Goal: Find contact information: Find contact information

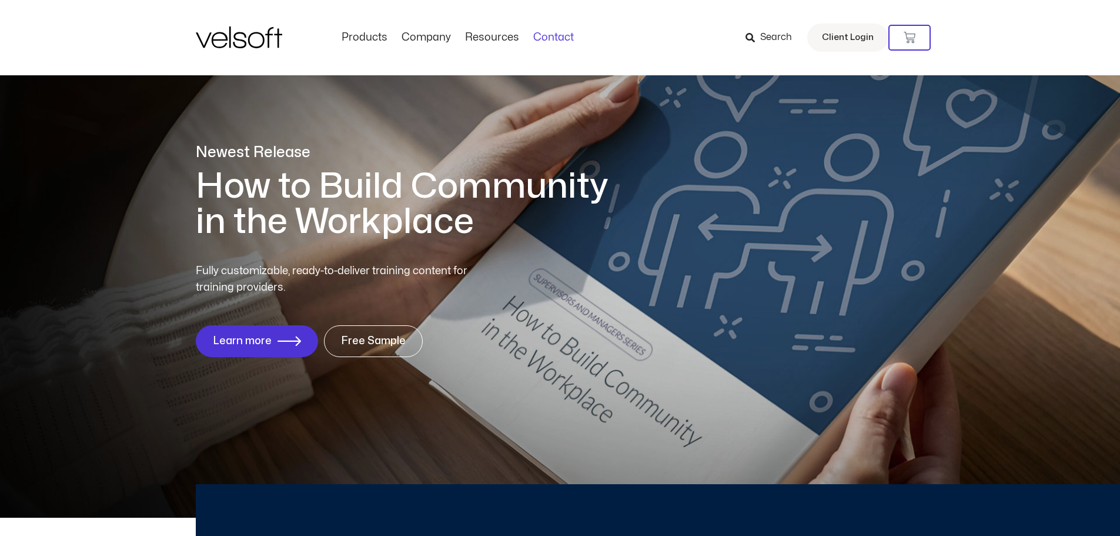
click at [564, 36] on link "Contact" at bounding box center [553, 37] width 55 height 13
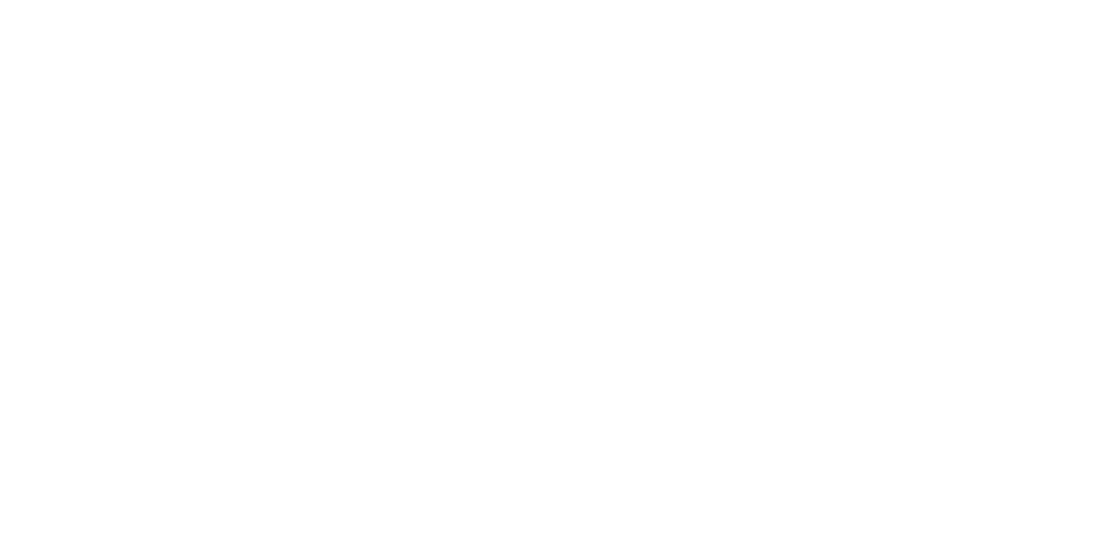
click at [0, 0] on html at bounding box center [0, 0] width 0 height 0
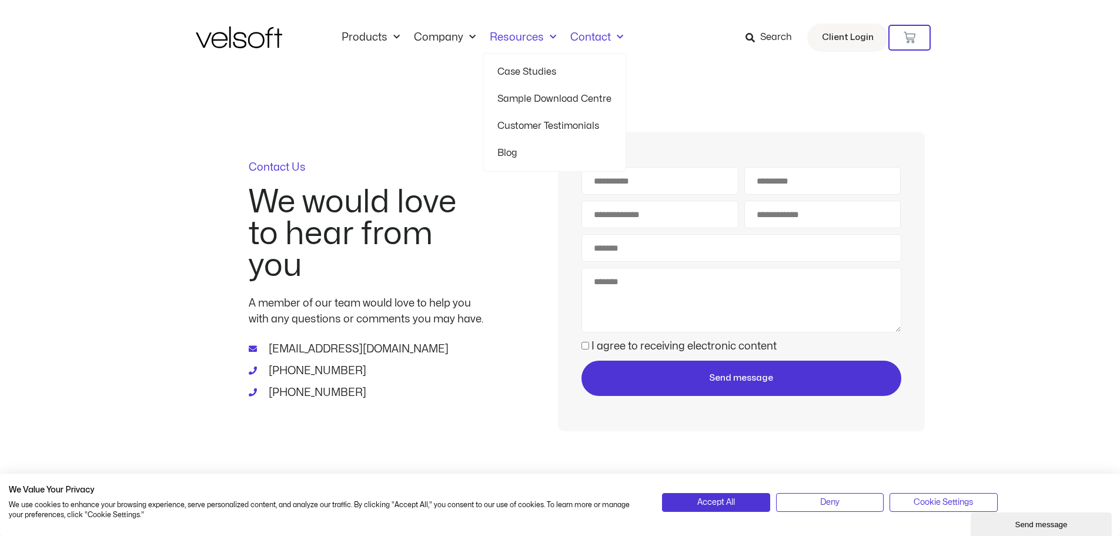
click at [547, 37] on span "Menu" at bounding box center [550, 37] width 12 height 19
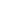
click at [0, 0] on html at bounding box center [0, 0] width 0 height 0
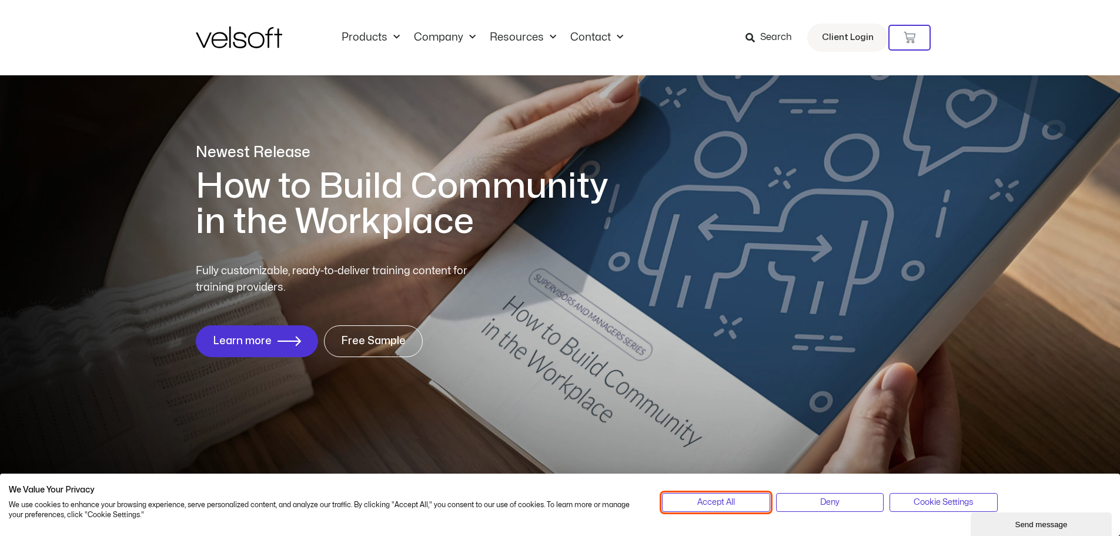
click at [704, 496] on span "Accept All" at bounding box center [716, 502] width 38 height 13
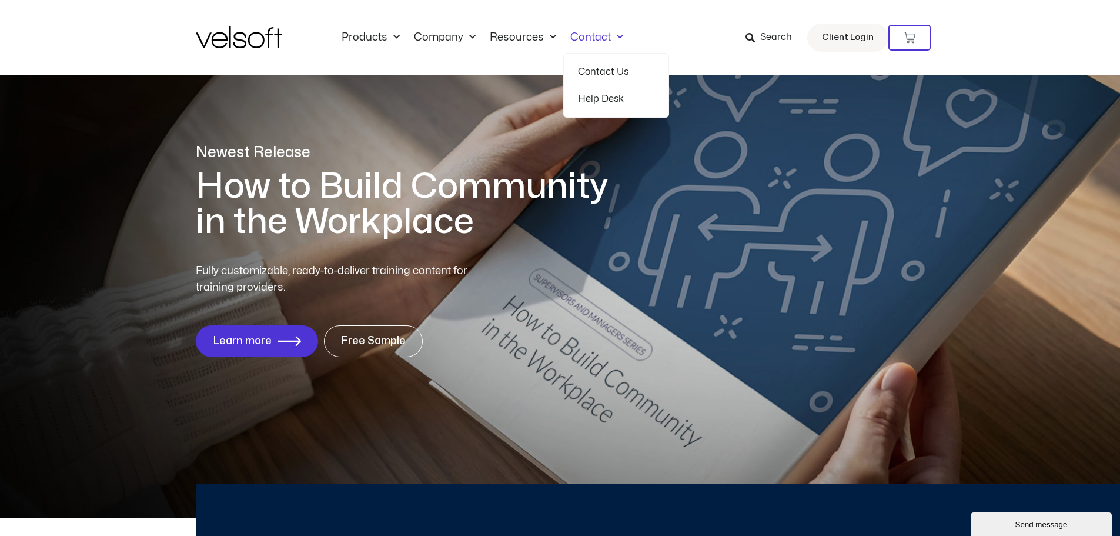
click at [620, 35] on link "Contact" at bounding box center [596, 37] width 67 height 13
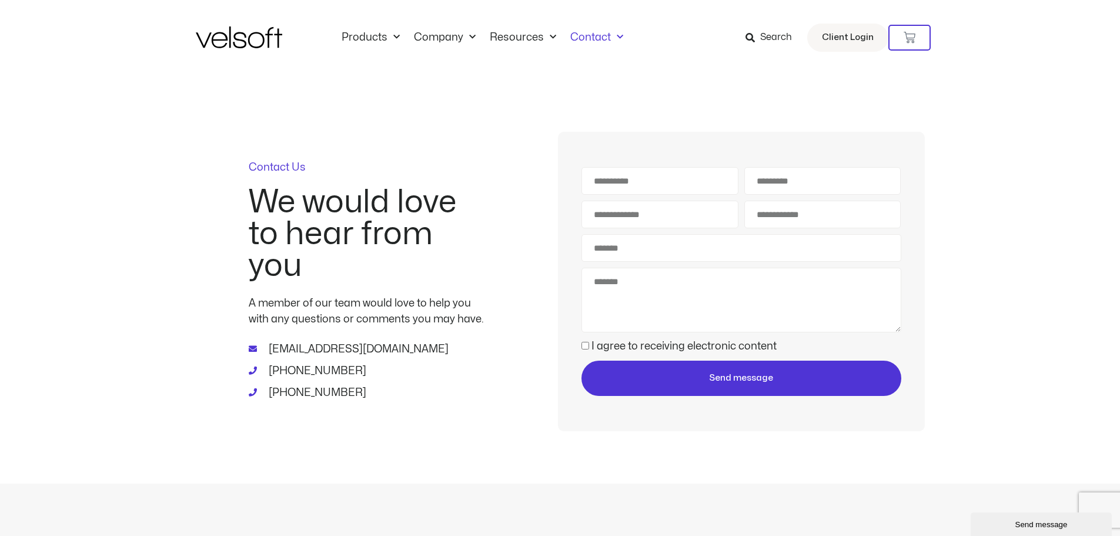
click at [365, 347] on link "[EMAIL_ADDRESS][DOMAIN_NAME]" at bounding box center [366, 349] width 235 height 16
click at [435, 73] on link "Inside Velsoft" at bounding box center [460, 71] width 76 height 27
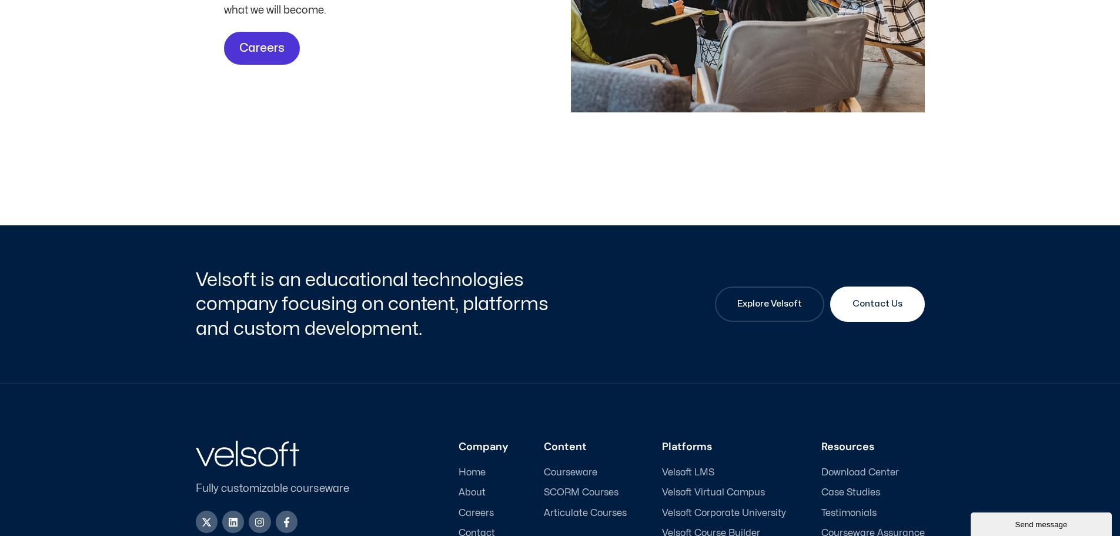
scroll to position [3910, 0]
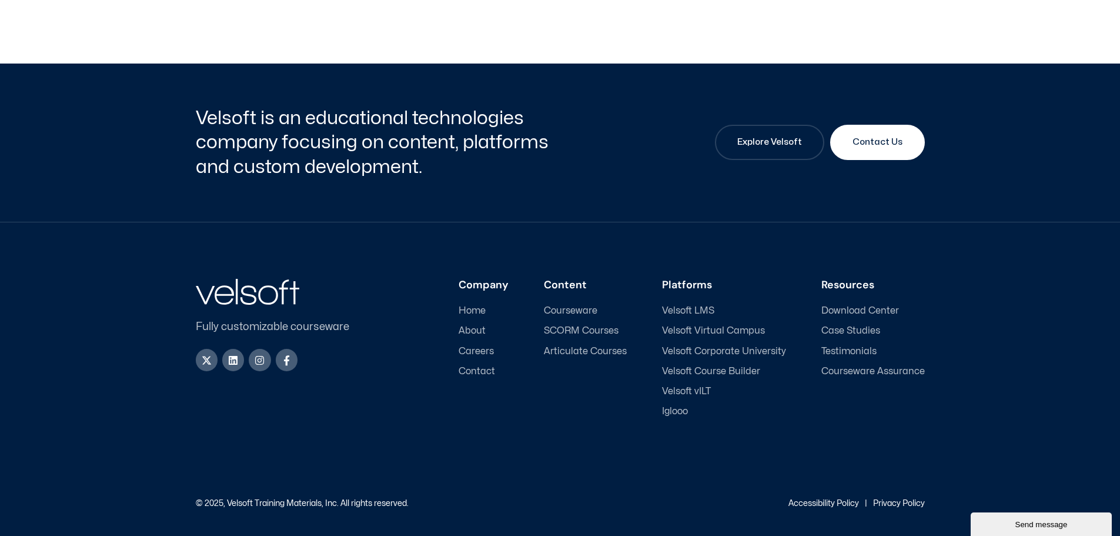
click at [482, 371] on span "Contact" at bounding box center [477, 371] width 36 height 11
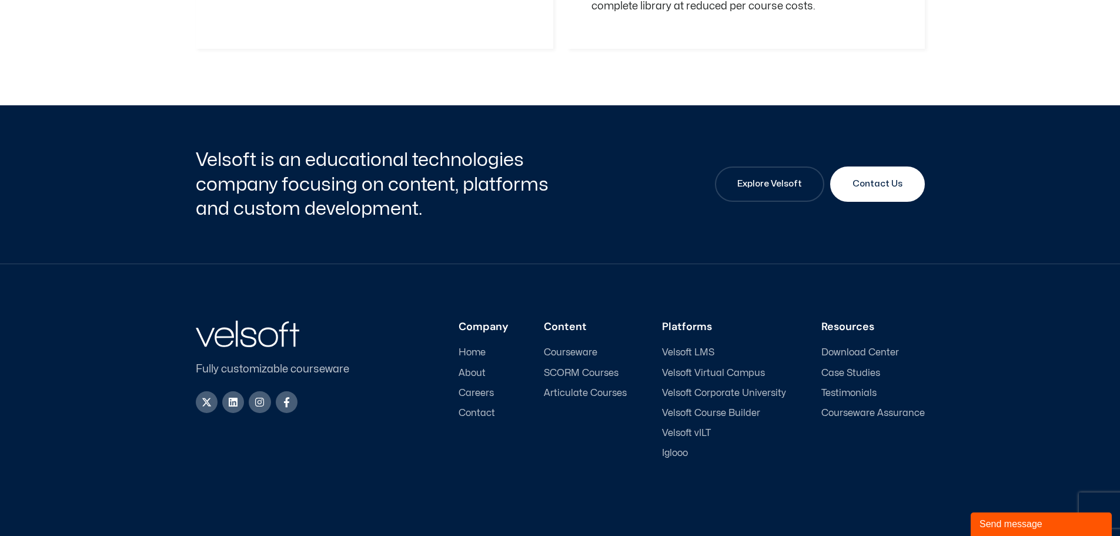
scroll to position [1721, 0]
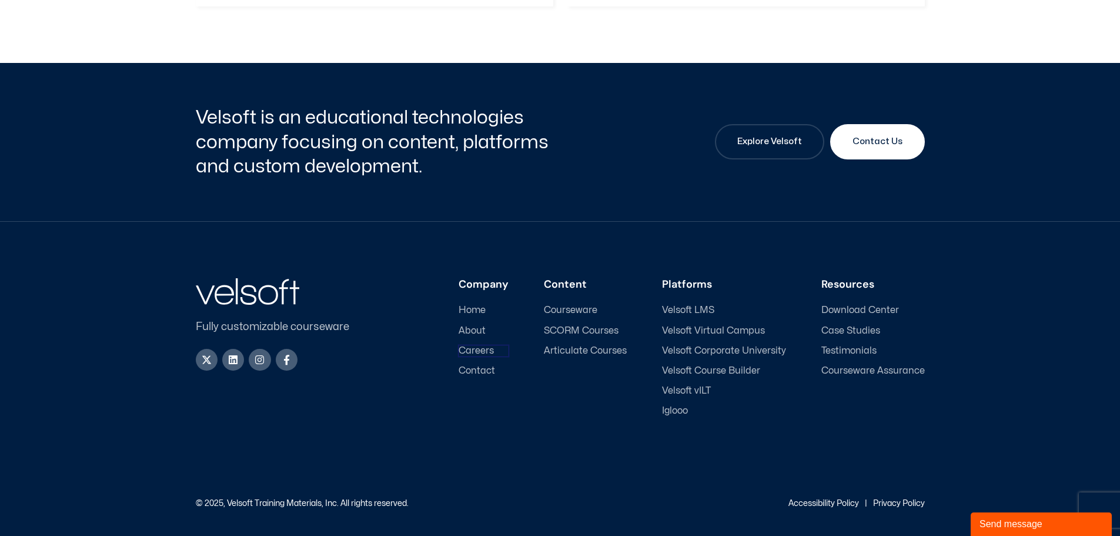
drag, startPoint x: 476, startPoint y: 348, endPoint x: 813, endPoint y: 299, distance: 339.8
click at [476, 348] on span "Careers" at bounding box center [476, 350] width 35 height 11
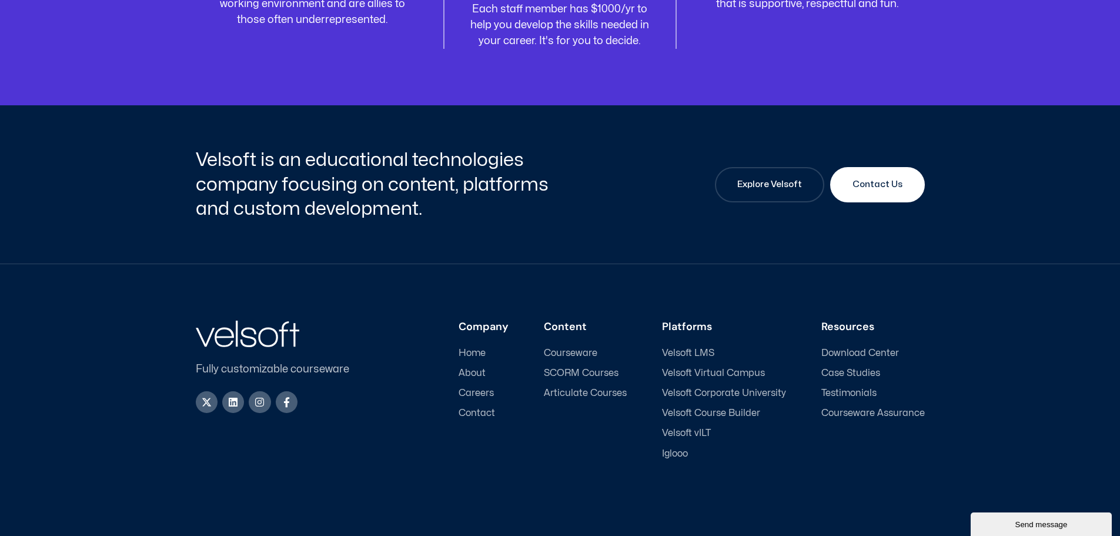
scroll to position [1568, 0]
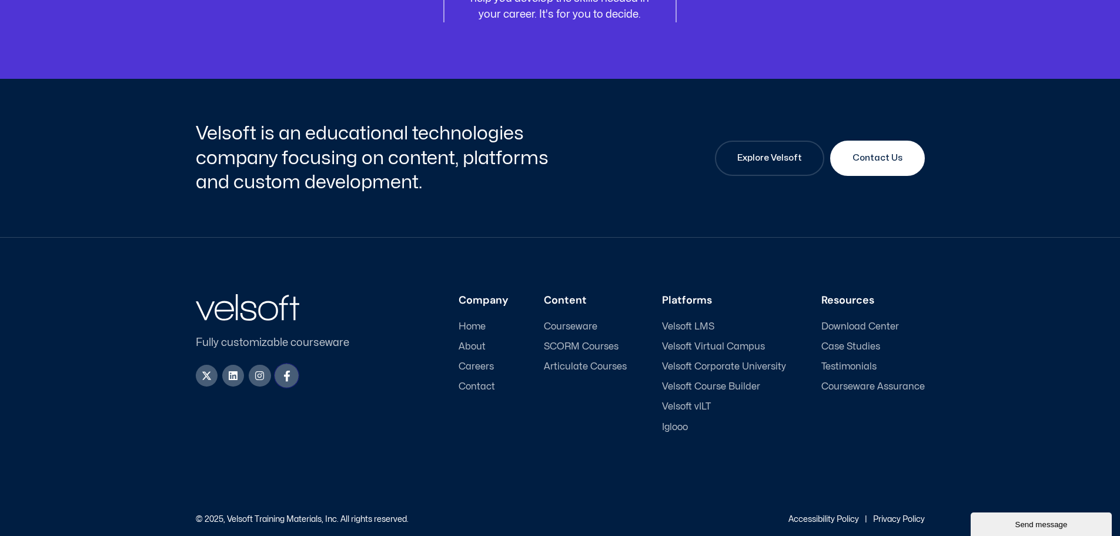
drag, startPoint x: 288, startPoint y: 374, endPoint x: 617, endPoint y: 336, distance: 332.1
click at [288, 374] on icon at bounding box center [286, 375] width 11 height 11
